Goal: Navigation & Orientation: Find specific page/section

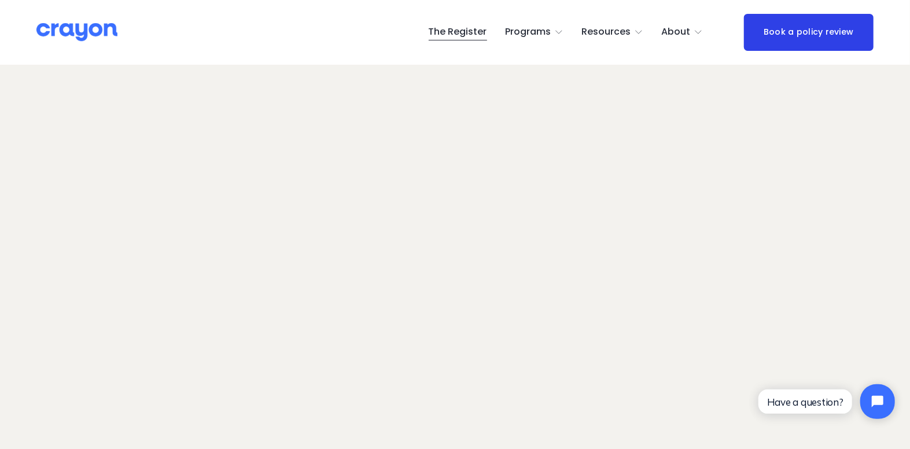
click at [0, 0] on span "Pulse: Annual Financial Health Check" at bounding box center [0, 0] width 0 height 0
click at [545, 24] on span "Programs" at bounding box center [528, 32] width 46 height 17
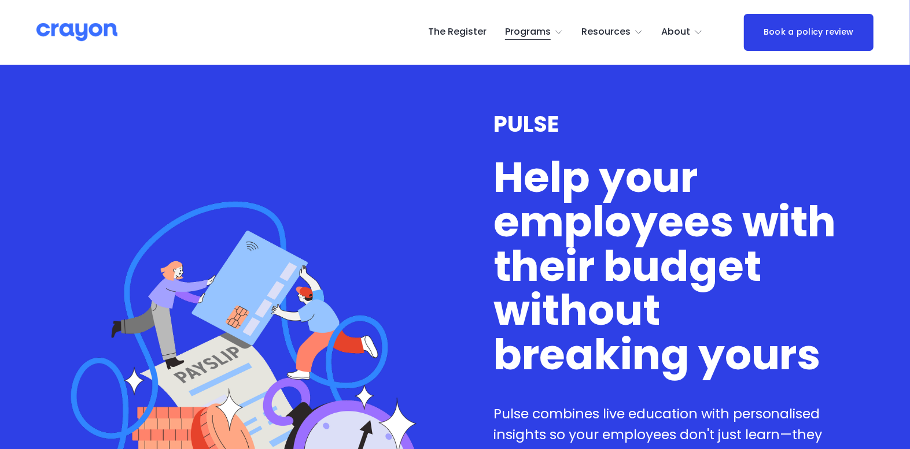
click at [542, 35] on span "Programs" at bounding box center [528, 32] width 46 height 17
click at [0, 0] on span "Nest: Baby Prep" at bounding box center [0, 0] width 0 height 0
